Goal: Book appointment/travel/reservation

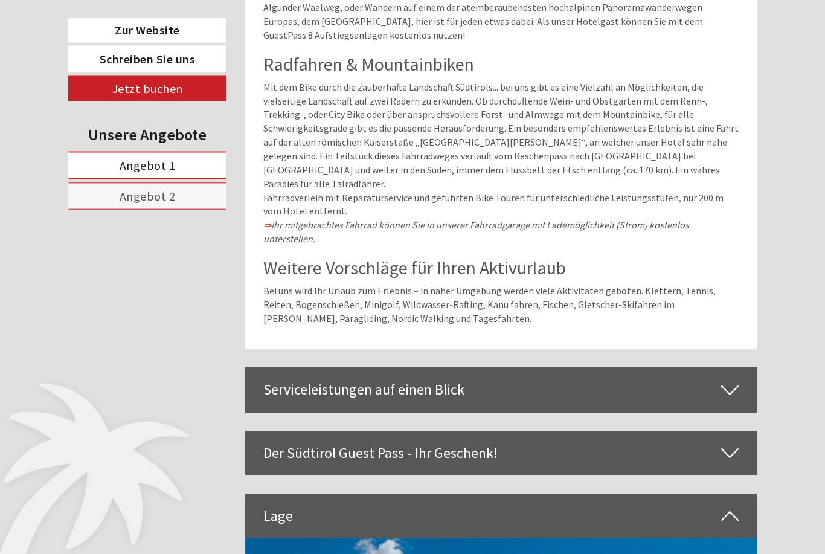
scroll to position [2849, 0]
click at [327, 367] on div "Serviceleistungen auf einen Blick" at bounding box center [501, 389] width 512 height 45
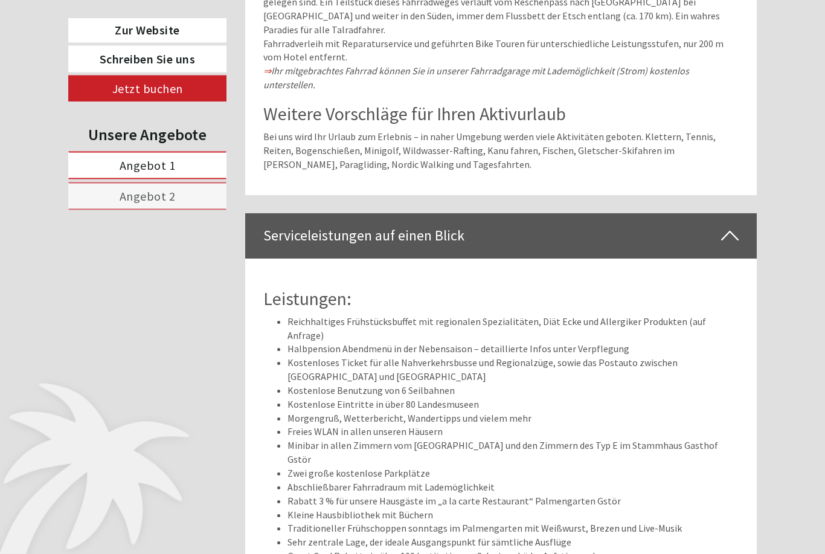
scroll to position [3003, 0]
click at [233, 237] on div "Zur Website Schreiben Sie uns Jetzt buchen Unsere Angebote Angebot 1 Angebot 2 …" at bounding box center [412, 389] width 707 height 5803
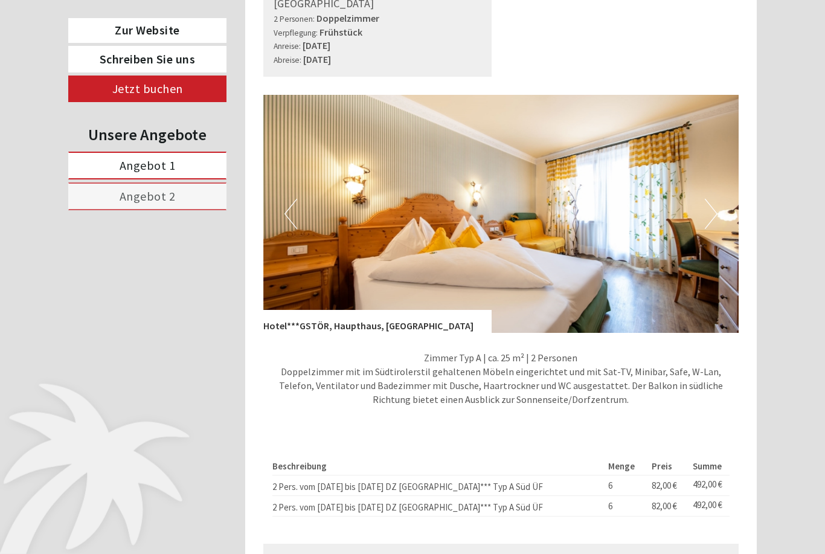
scroll to position [715, 0]
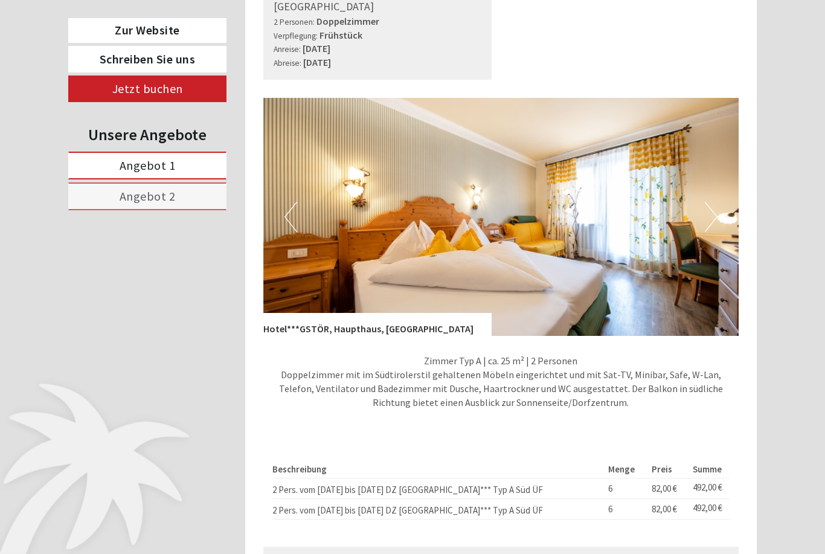
click at [718, 196] on img at bounding box center [501, 217] width 476 height 238
click at [716, 202] on button "Next" at bounding box center [711, 217] width 13 height 30
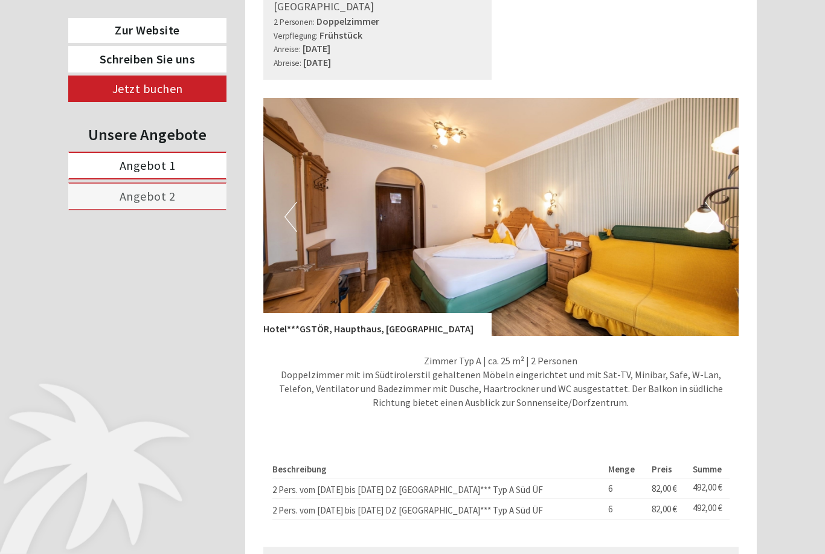
click at [361, 210] on img at bounding box center [501, 217] width 476 height 238
click at [714, 202] on button "Next" at bounding box center [711, 217] width 13 height 30
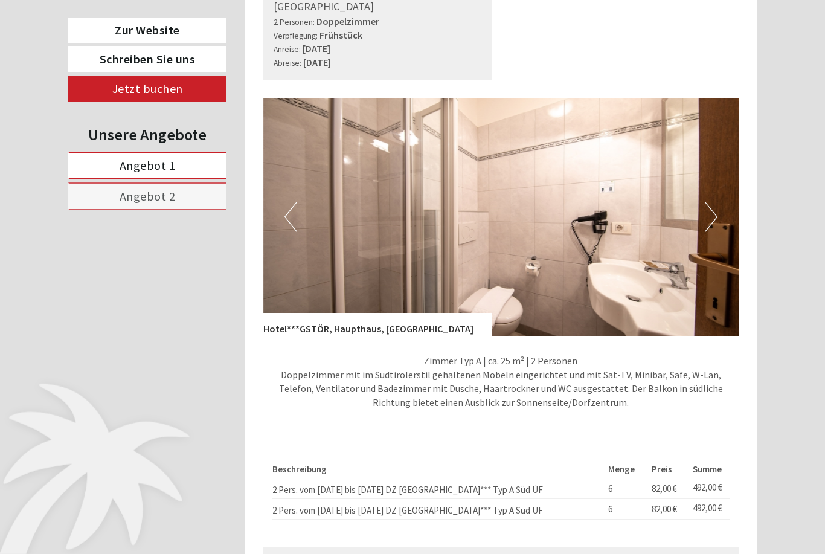
click at [720, 190] on img at bounding box center [501, 217] width 476 height 238
click at [725, 198] on img at bounding box center [501, 217] width 476 height 238
click at [717, 202] on button "Next" at bounding box center [711, 217] width 13 height 30
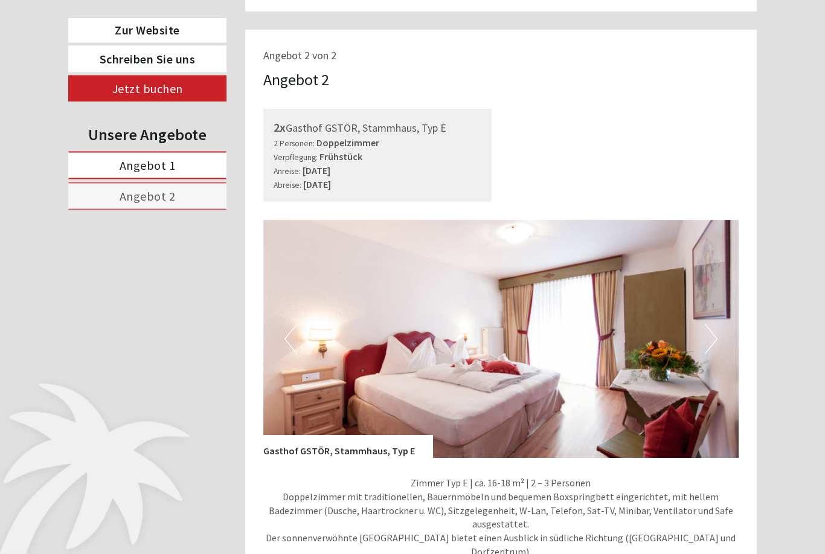
scroll to position [1358, 0]
click at [715, 323] on button "Next" at bounding box center [711, 338] width 13 height 30
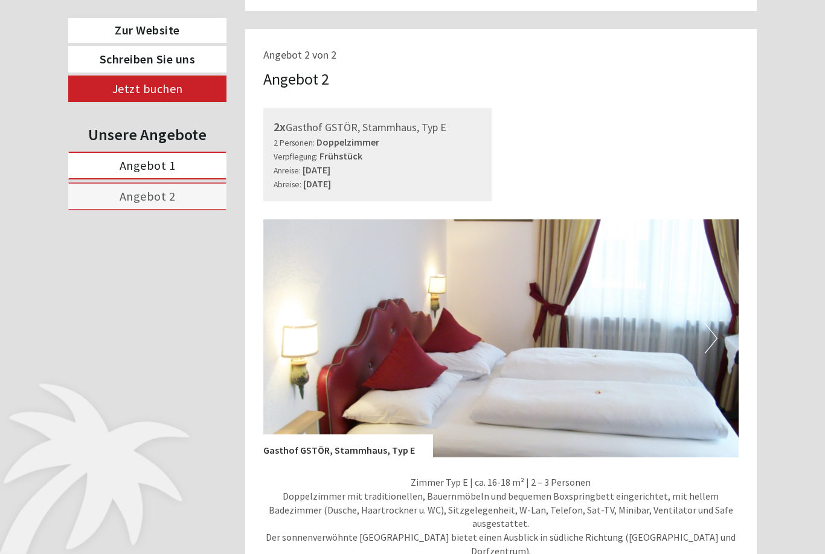
click at [721, 308] on img at bounding box center [501, 338] width 476 height 238
click at [710, 323] on button "Next" at bounding box center [711, 338] width 13 height 30
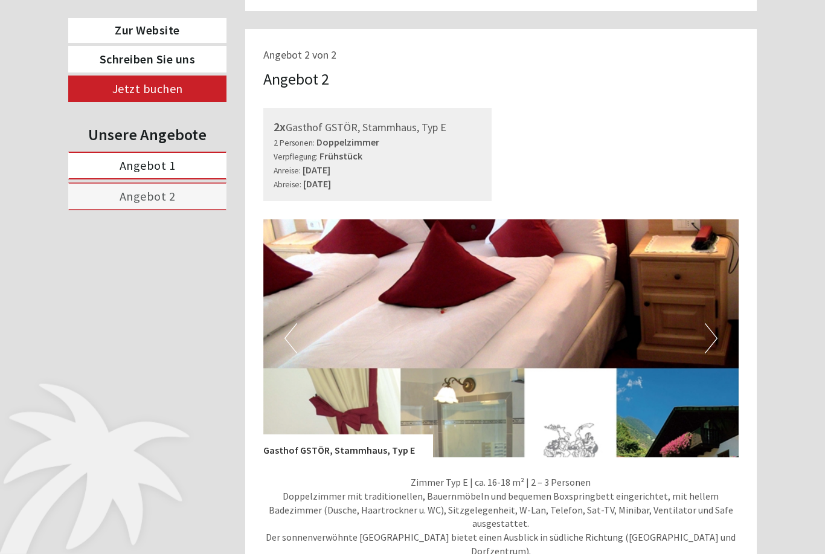
click at [716, 323] on button "Next" at bounding box center [711, 338] width 13 height 30
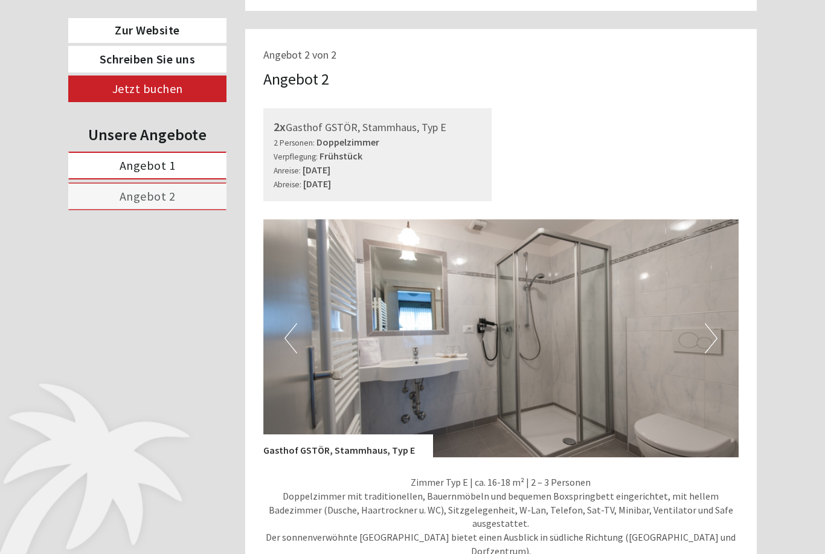
click at [716, 323] on button "Next" at bounding box center [711, 338] width 13 height 30
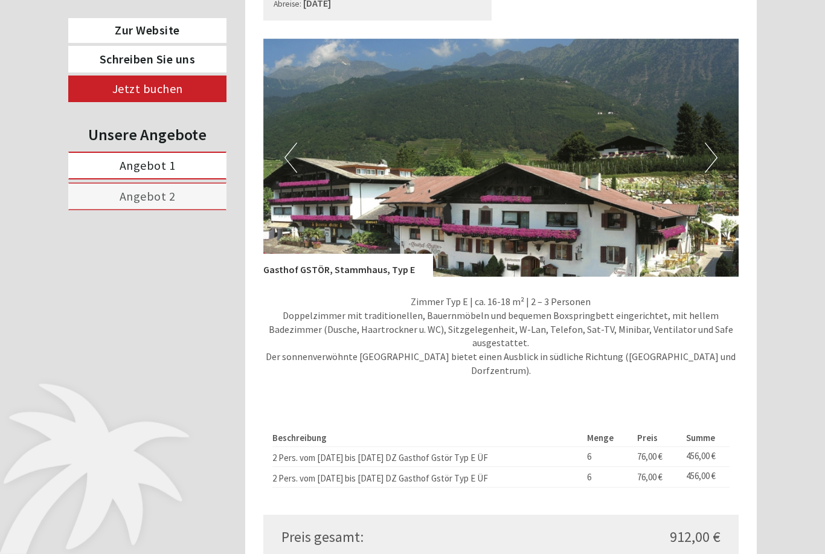
scroll to position [1536, 0]
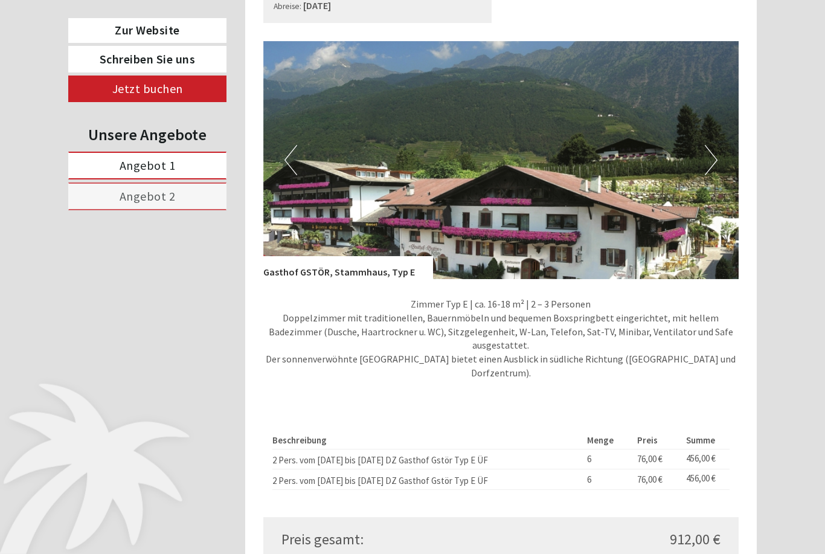
click at [721, 129] on img at bounding box center [501, 160] width 476 height 238
click at [715, 145] on button "Next" at bounding box center [711, 160] width 13 height 30
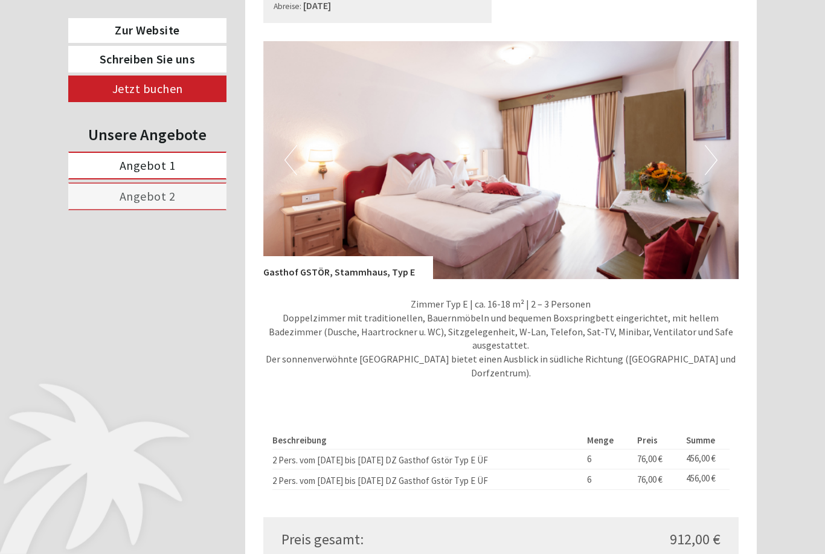
click at [706, 145] on button "Next" at bounding box center [711, 160] width 13 height 30
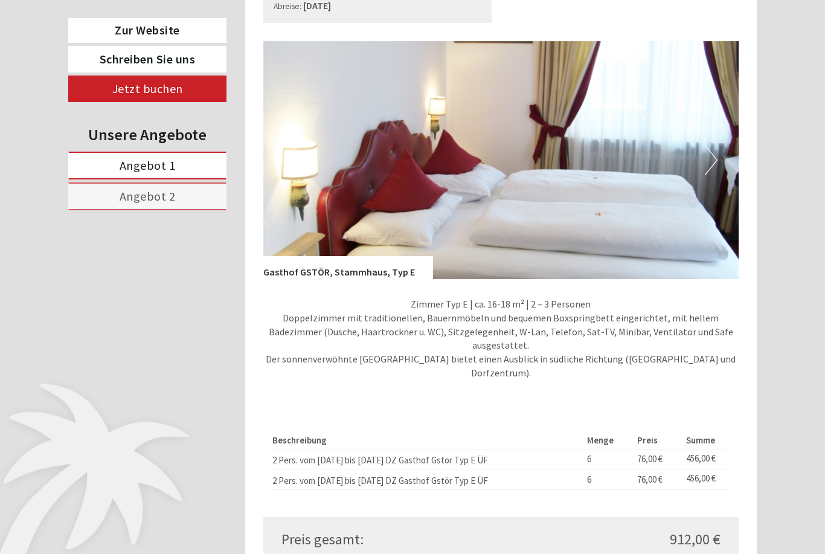
click at [712, 145] on button "Next" at bounding box center [711, 160] width 13 height 30
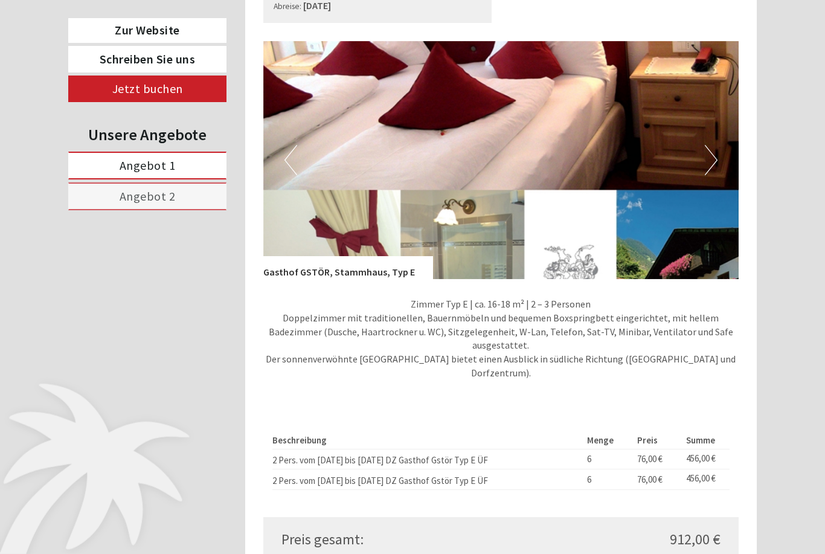
click at [715, 145] on button "Next" at bounding box center [711, 160] width 13 height 30
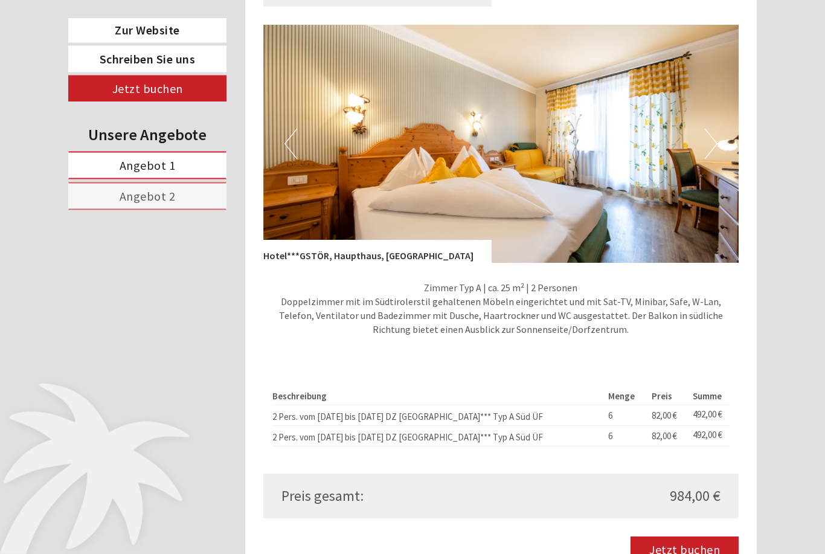
click at [718, 118] on img at bounding box center [501, 144] width 476 height 238
click at [715, 129] on button "Next" at bounding box center [711, 144] width 13 height 30
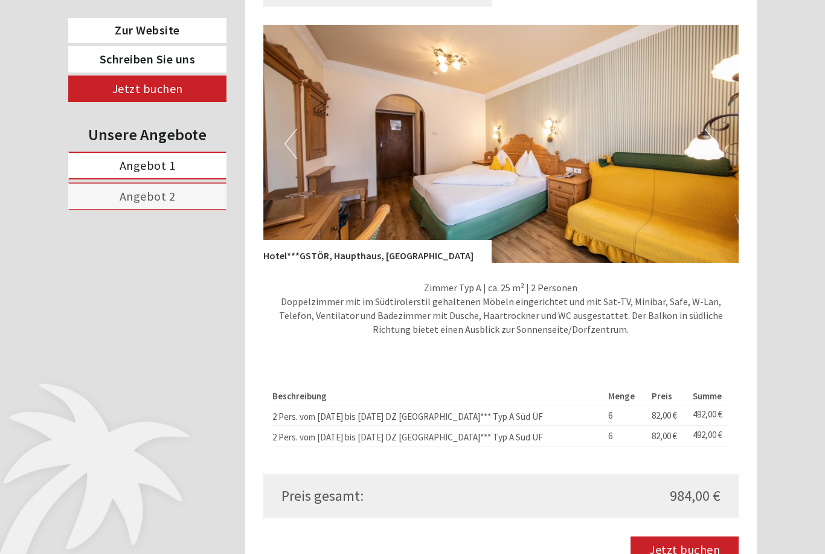
click at [720, 120] on img at bounding box center [501, 144] width 476 height 238
click at [719, 122] on img at bounding box center [501, 144] width 476 height 238
click at [718, 128] on img at bounding box center [501, 144] width 476 height 238
click at [718, 124] on img at bounding box center [501, 144] width 476 height 238
click at [289, 129] on button "Previous" at bounding box center [291, 144] width 13 height 30
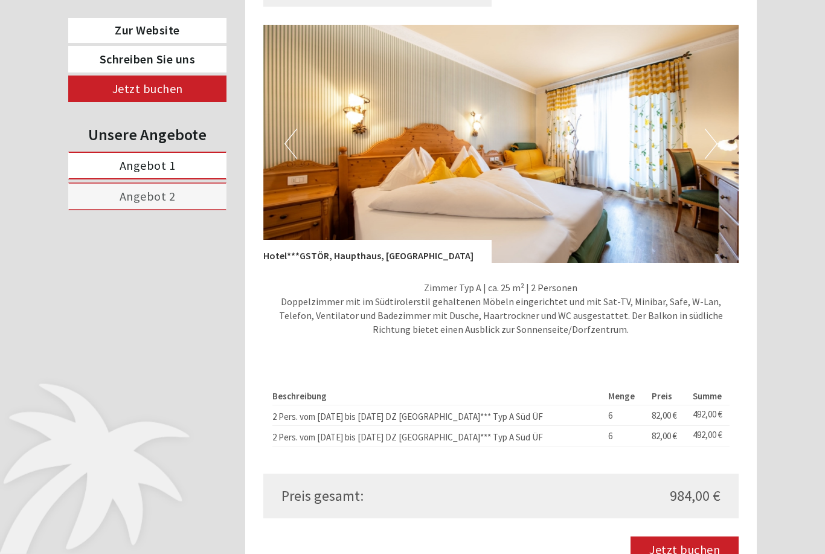
click at [167, 33] on link "Zur Website" at bounding box center [147, 30] width 158 height 25
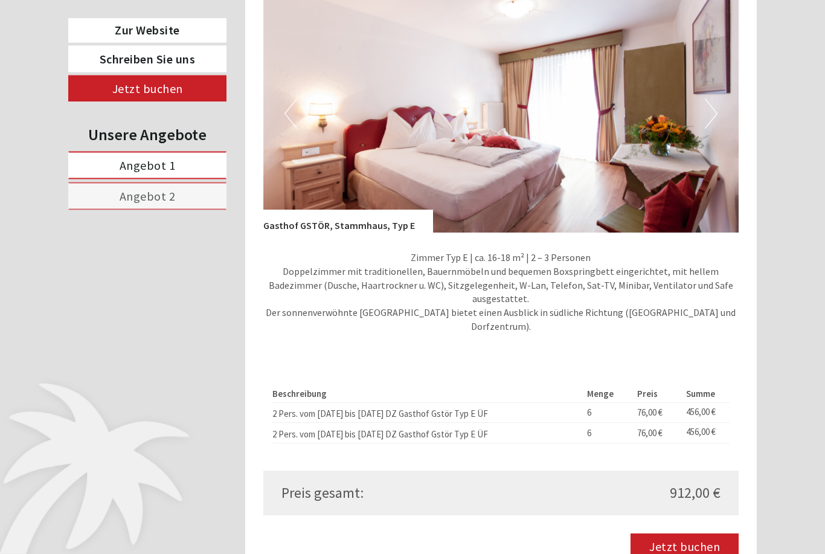
scroll to position [1583, 0]
click at [705, 533] on link "Jetzt buchen" at bounding box center [685, 546] width 108 height 27
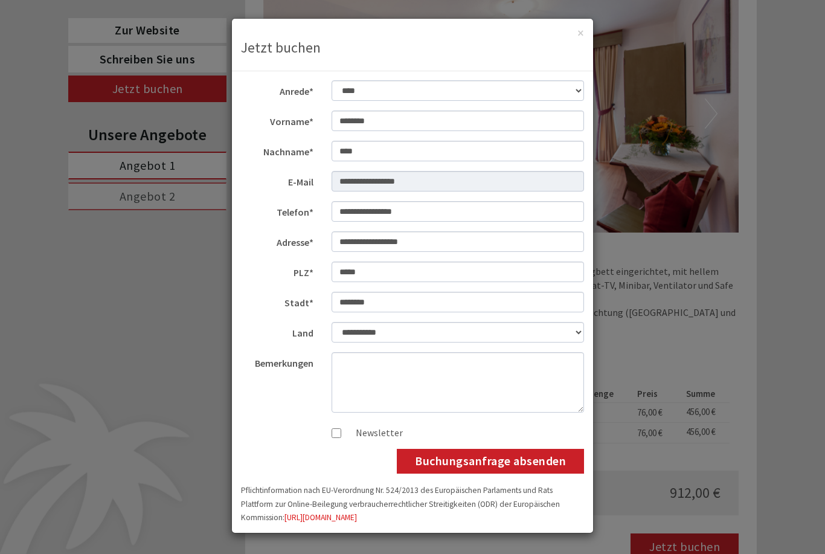
click at [526, 462] on button "Buchungsanfrage absenden" at bounding box center [490, 461] width 187 height 25
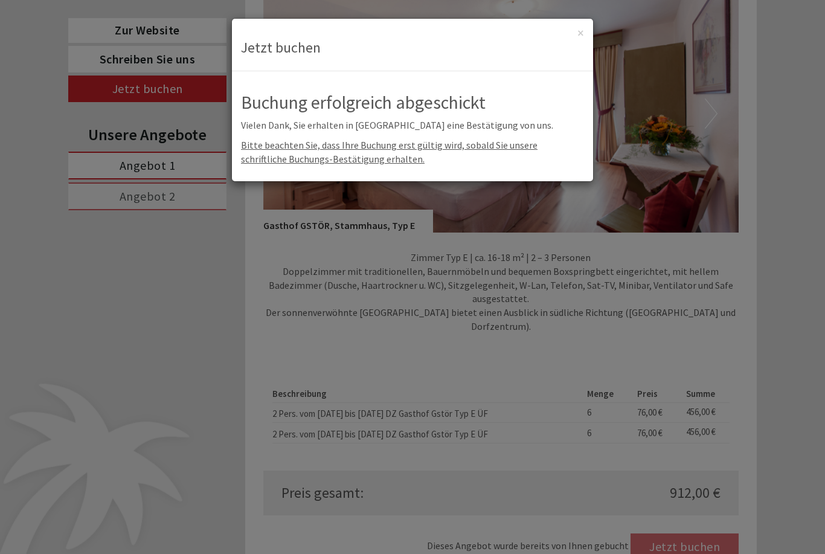
click at [222, 541] on div "**********" at bounding box center [412, 277] width 825 height 554
